Goal: Check status: Verify the current state of an ongoing process or item

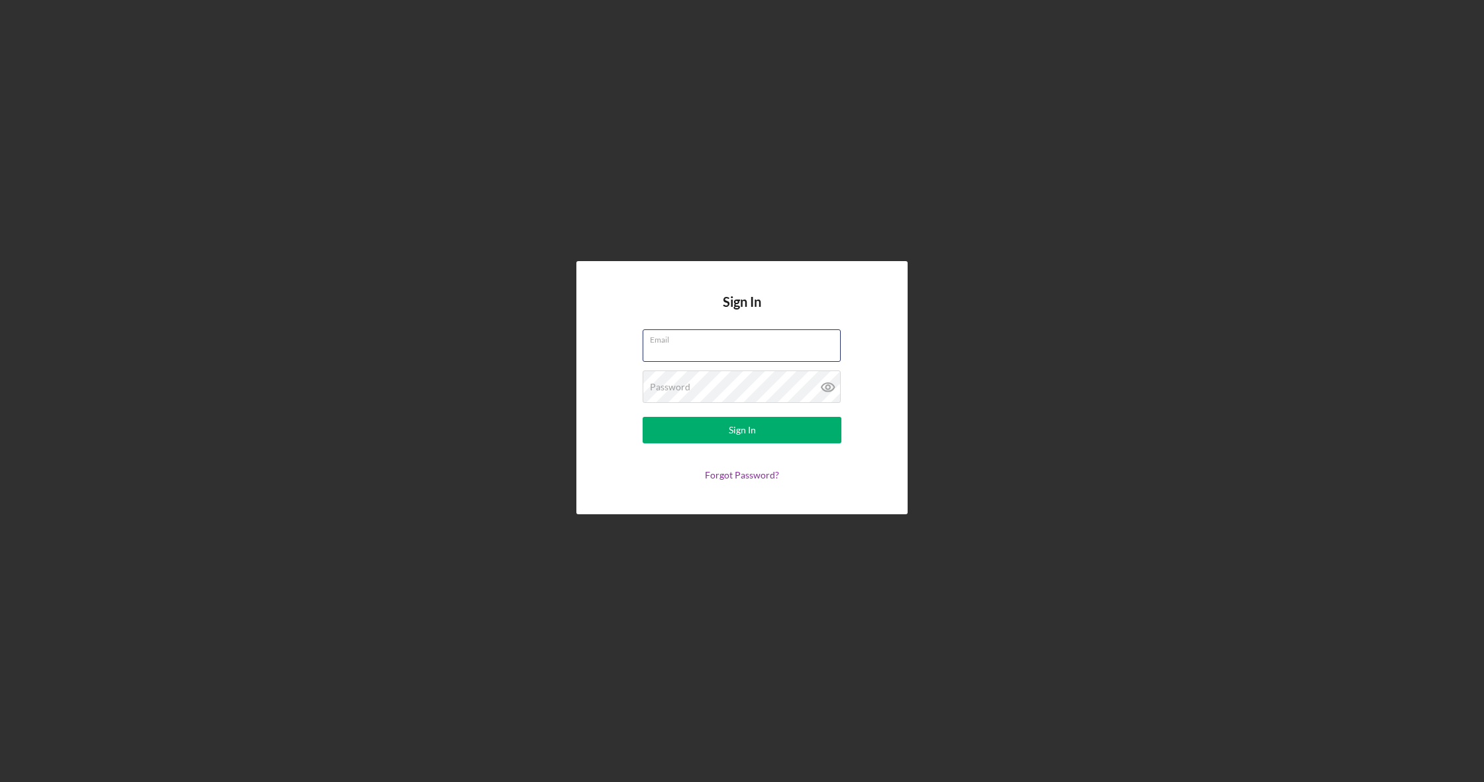
type input "[PERSON_NAME][EMAIL_ADDRESS][PERSON_NAME][DOMAIN_NAME]"
click at [717, 427] on button "Sign In" at bounding box center [742, 430] width 199 height 26
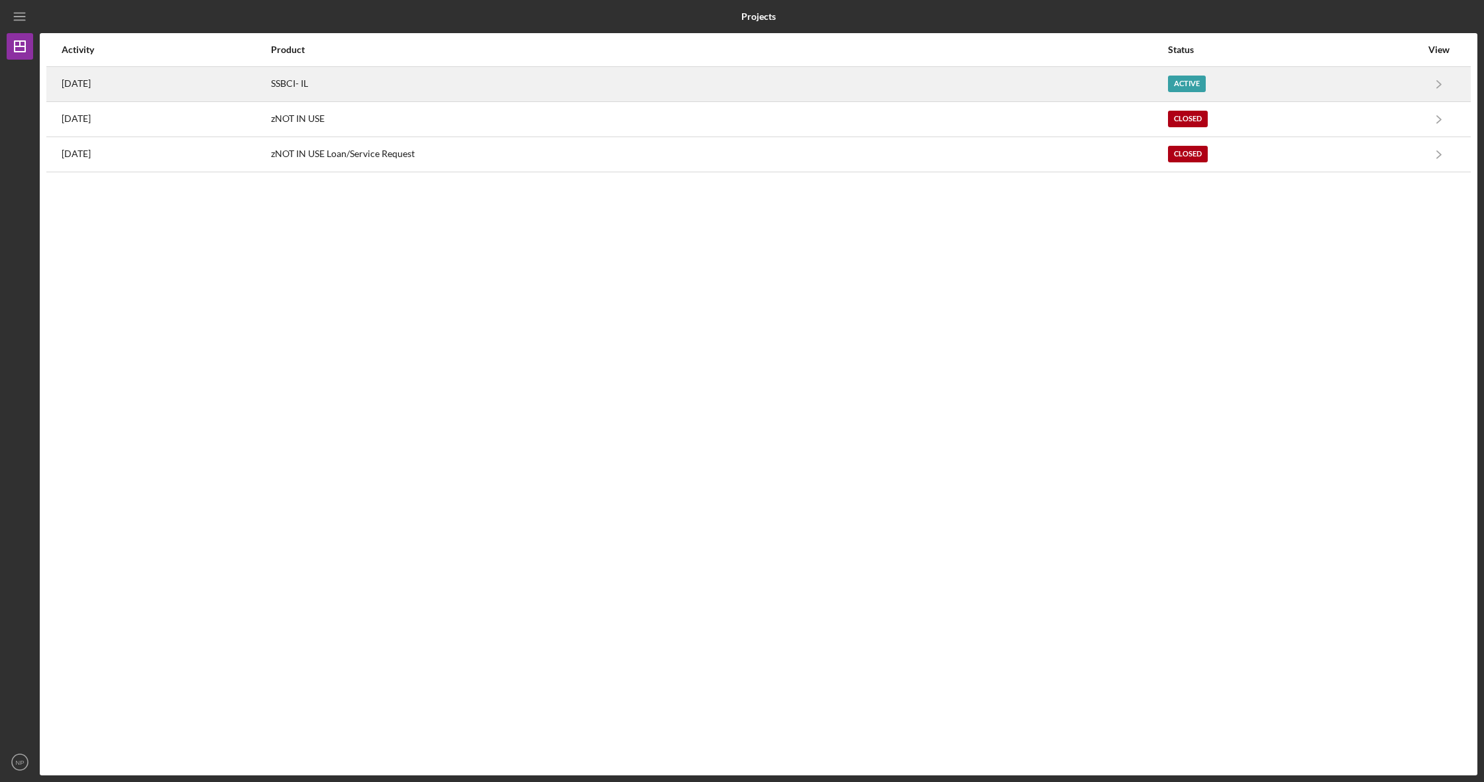
click at [1206, 81] on div "Active" at bounding box center [1187, 84] width 38 height 17
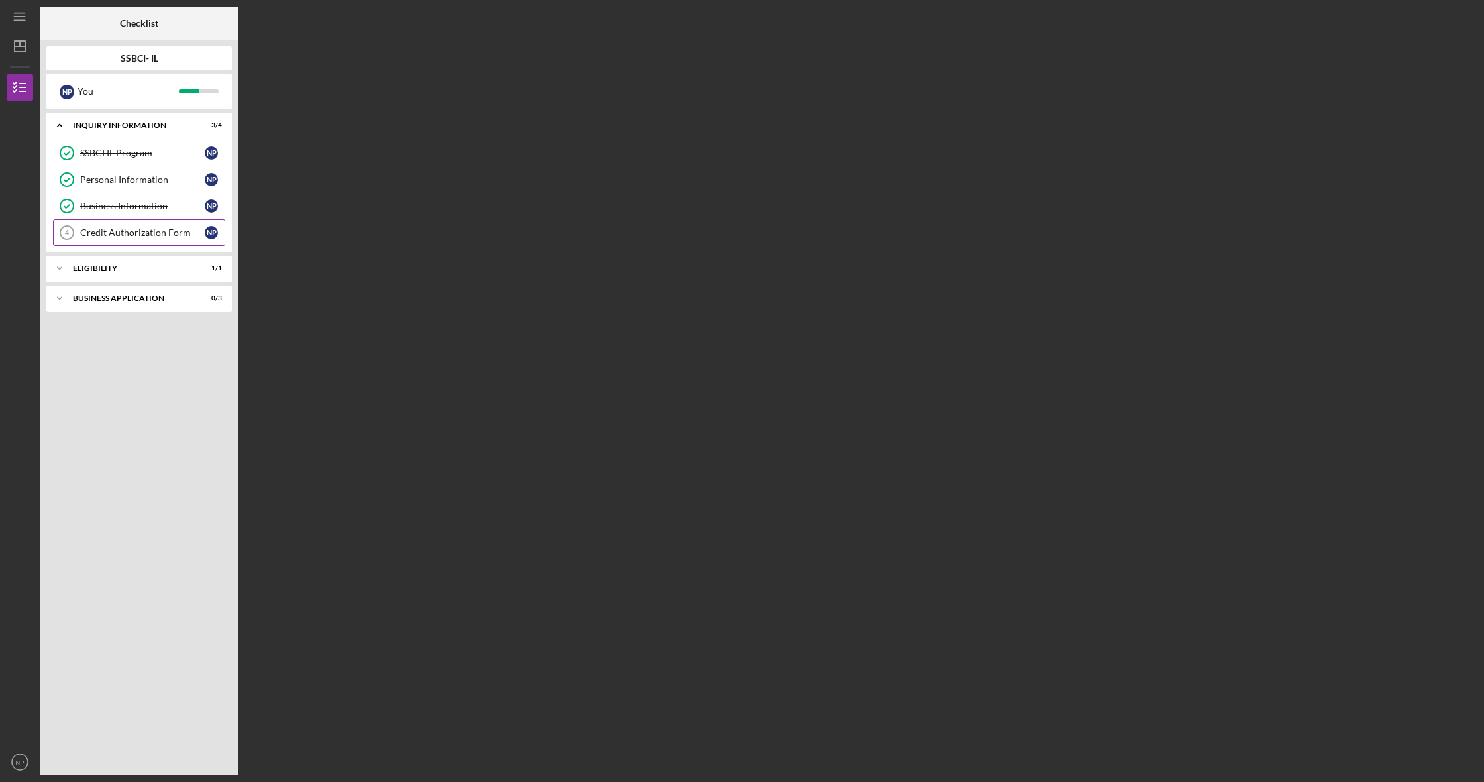
click at [181, 230] on div "Credit Authorization Form" at bounding box center [142, 232] width 125 height 11
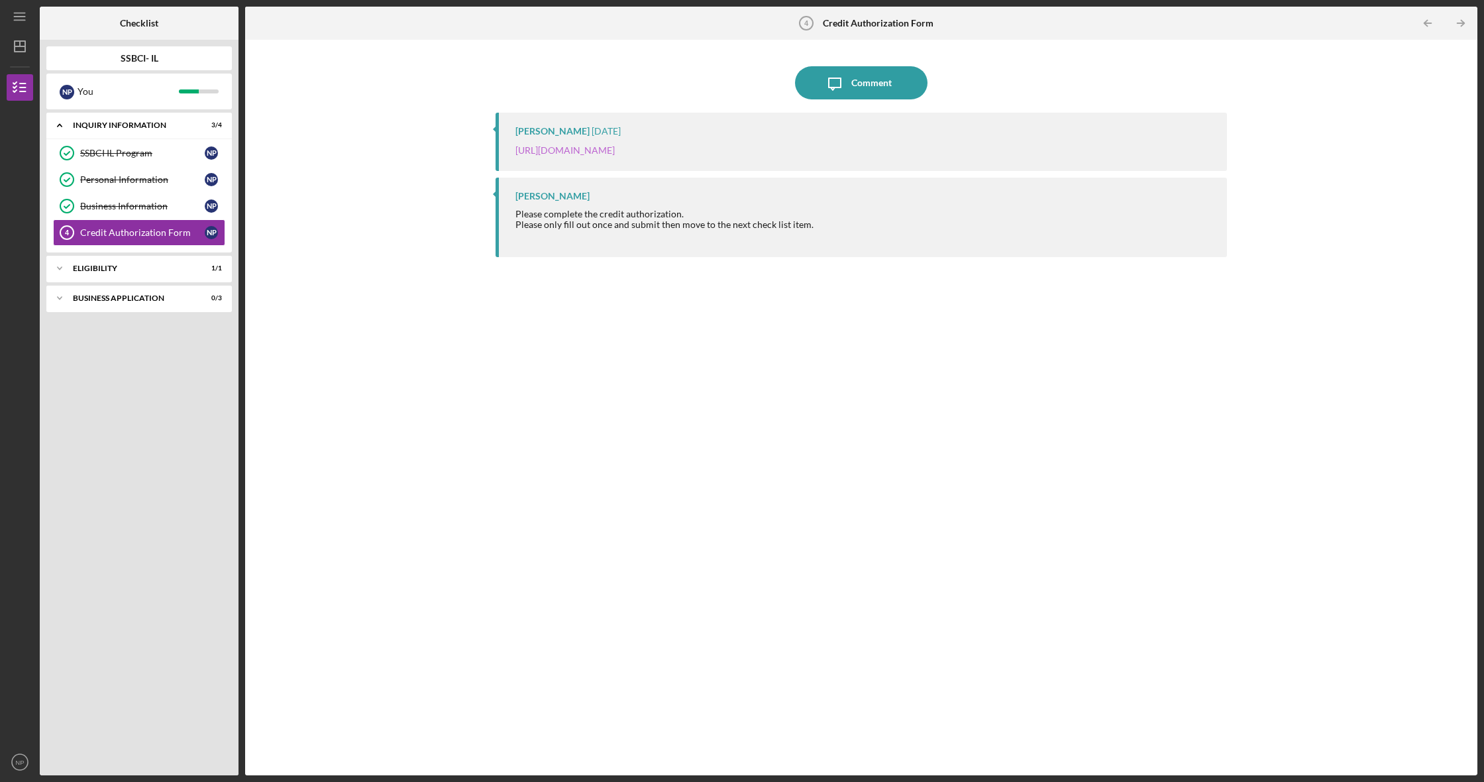
click at [615, 150] on link "[URL][DOMAIN_NAME]" at bounding box center [564, 149] width 99 height 11
